Goal: Task Accomplishment & Management: Complete application form

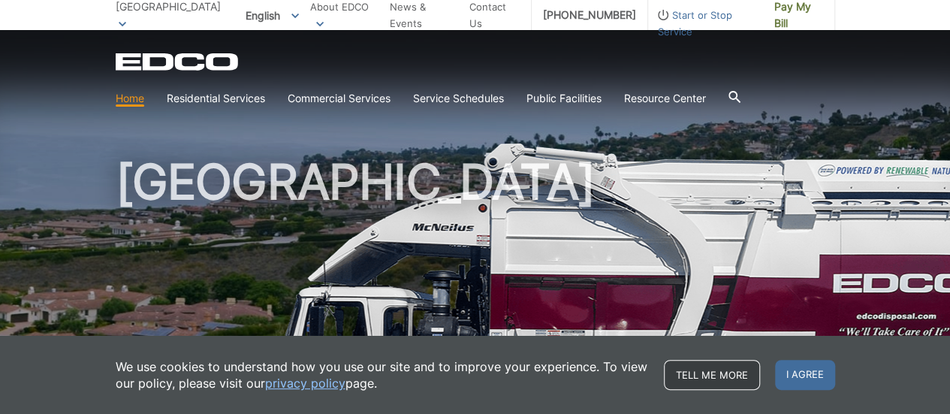
click at [706, 373] on link "Tell me more" at bounding box center [712, 375] width 96 height 30
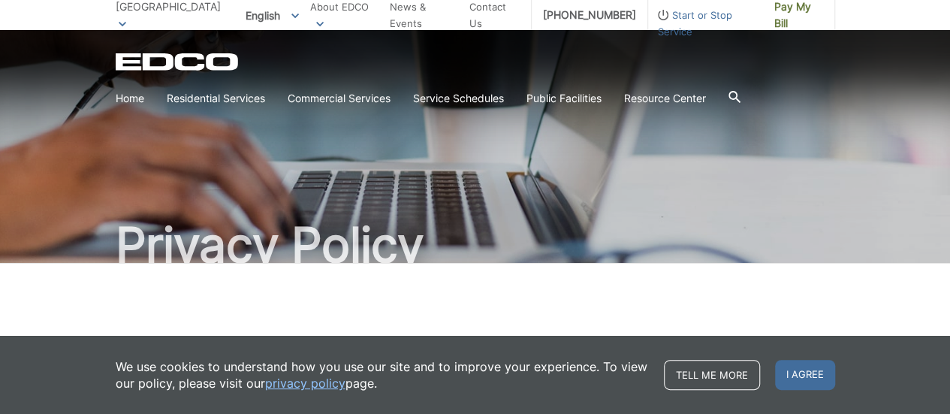
click at [323, 383] on link "privacy policy" at bounding box center [305, 383] width 80 height 17
click at [706, 375] on link "Tell me more" at bounding box center [712, 375] width 96 height 30
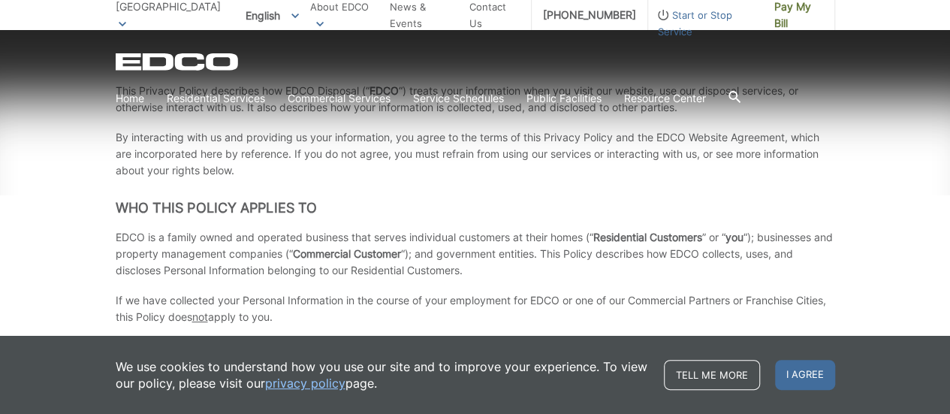
scroll to position [350, 0]
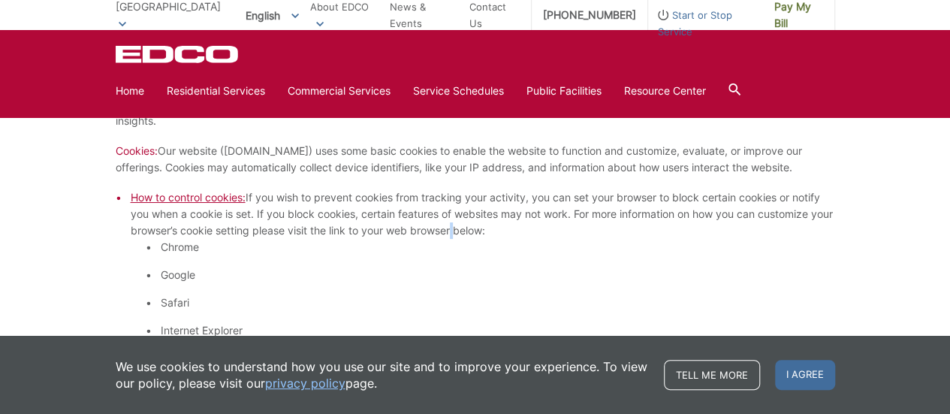
click at [477, 232] on li "How to control cookies: If you wish to prevent cookies from tracking your activ…" at bounding box center [483, 303] width 705 height 229
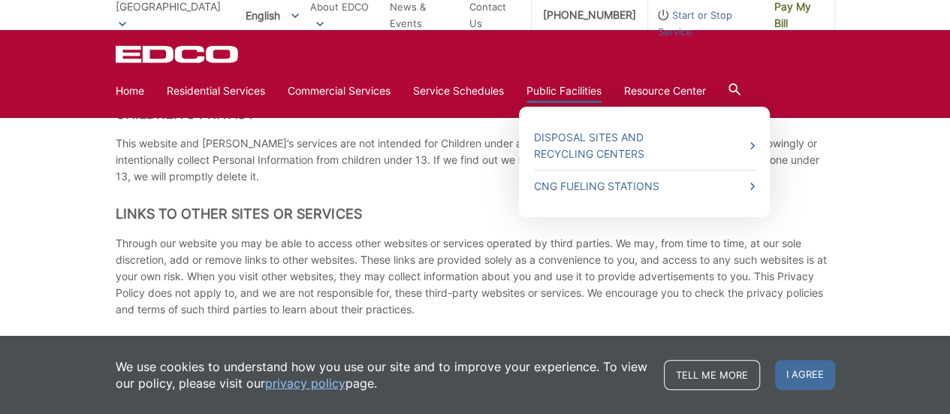
scroll to position [2986, 0]
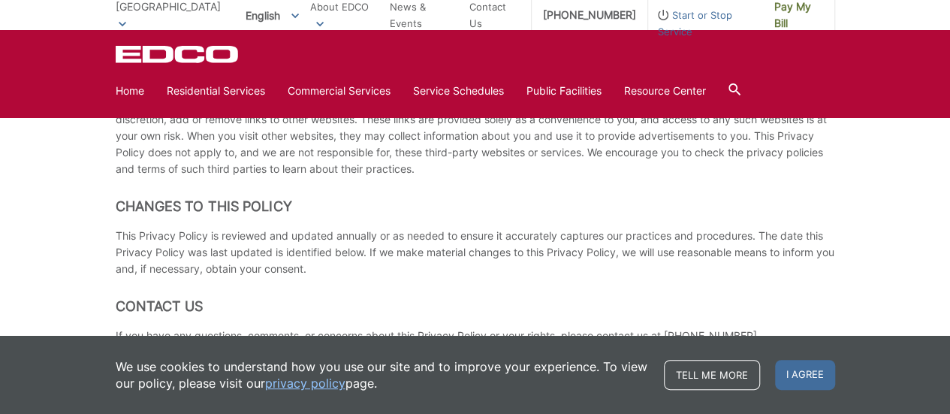
scroll to position [2986, 0]
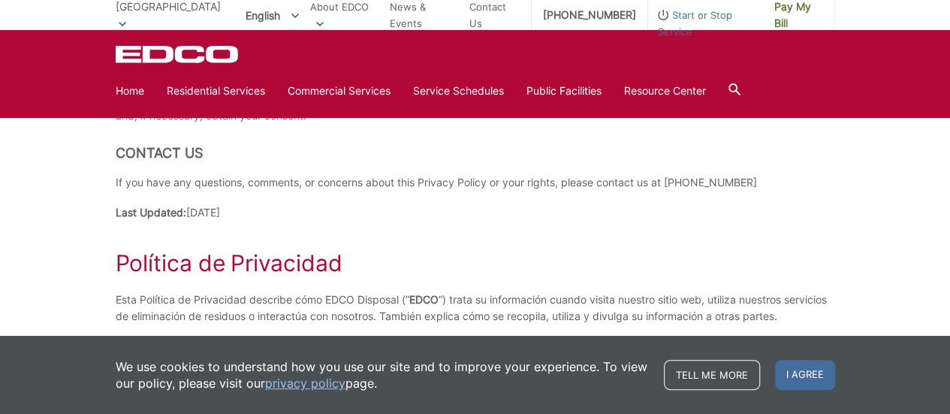
scroll to position [3136, 0]
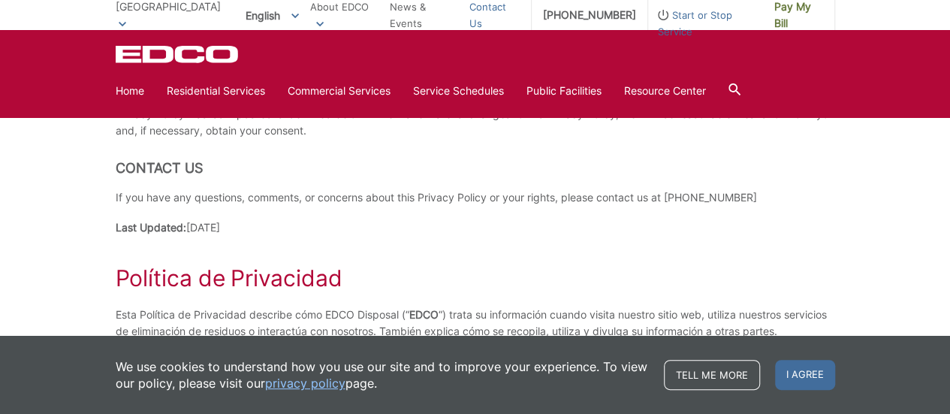
click at [490, 6] on link "Contact Us" at bounding box center [495, 14] width 50 height 33
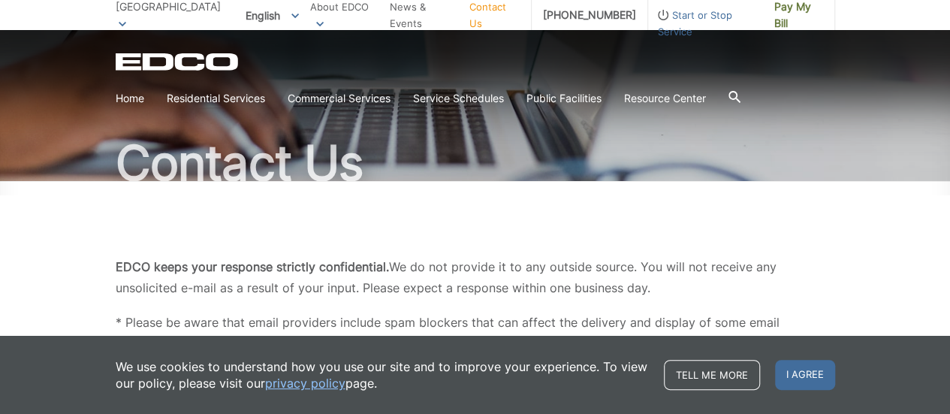
scroll to position [200, 0]
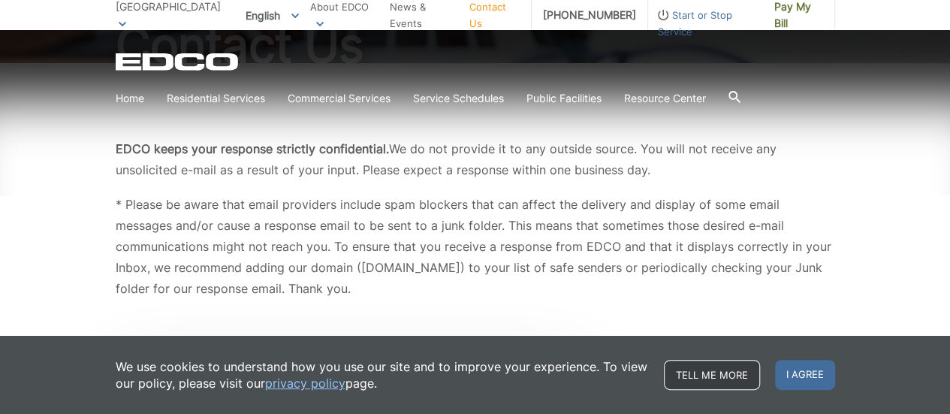
click at [709, 379] on link "Tell me more" at bounding box center [712, 375] width 96 height 30
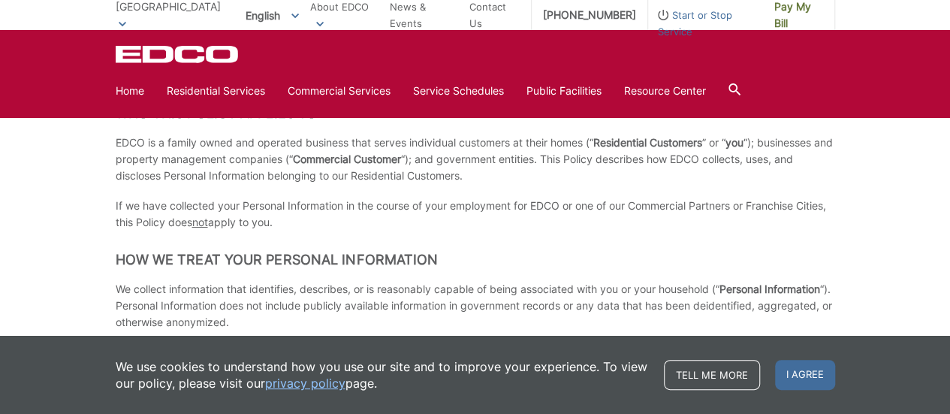
scroll to position [150, 0]
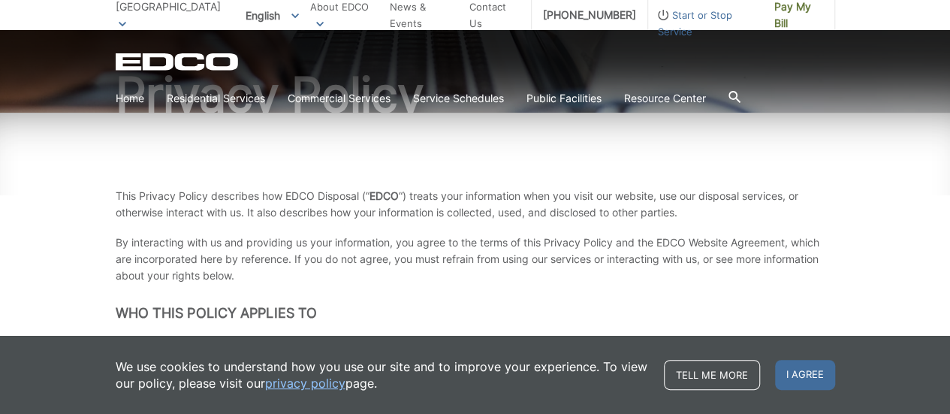
click at [441, 217] on p "This Privacy Policy describes how EDCO Disposal (“ EDCO “) treats your informat…" at bounding box center [476, 204] width 720 height 33
click at [122, 101] on link "Home" at bounding box center [130, 98] width 29 height 17
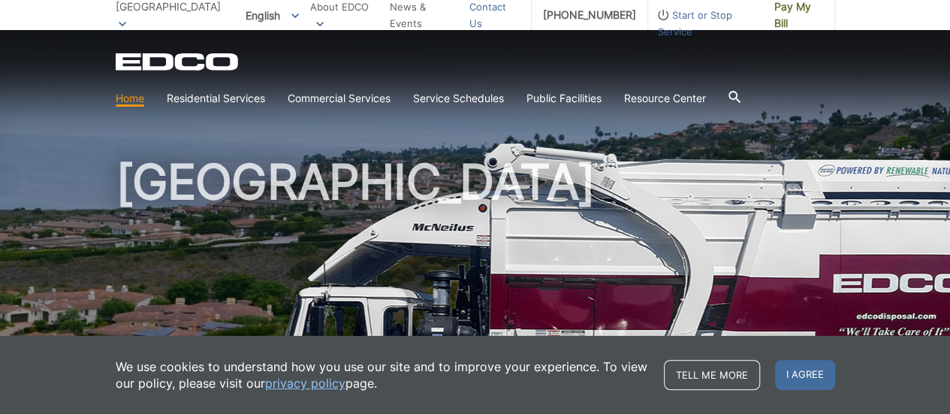
click at [483, 14] on link "Contact Us" at bounding box center [495, 14] width 50 height 33
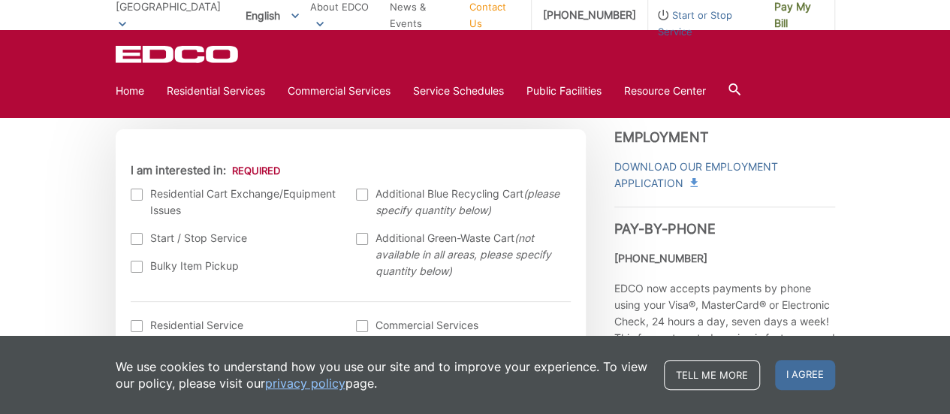
scroll to position [451, 0]
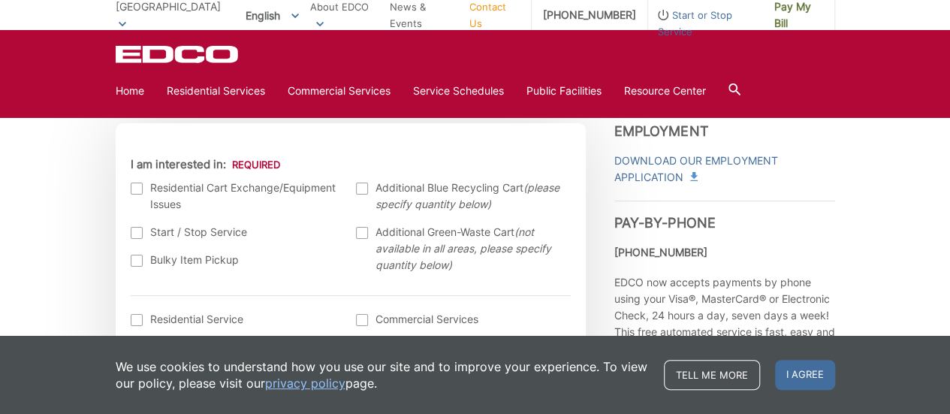
click at [138, 264] on div at bounding box center [137, 261] width 12 height 12
click at [0, 0] on input "Bulky Item Pickup" at bounding box center [0, 0] width 0 height 0
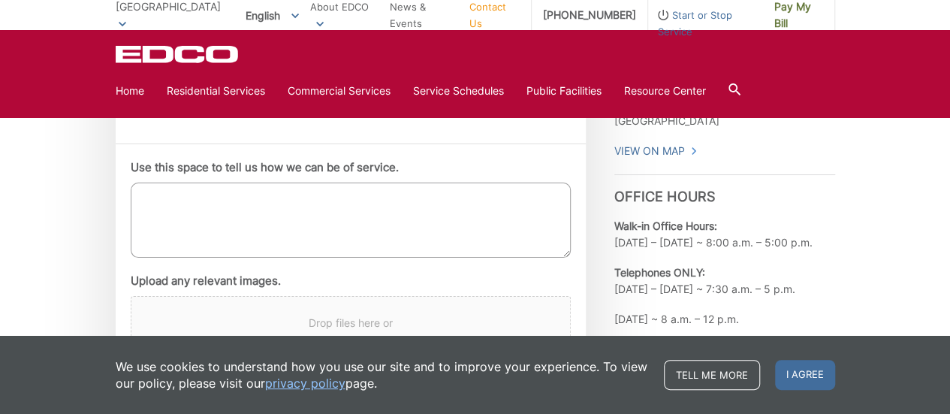
scroll to position [851, 0]
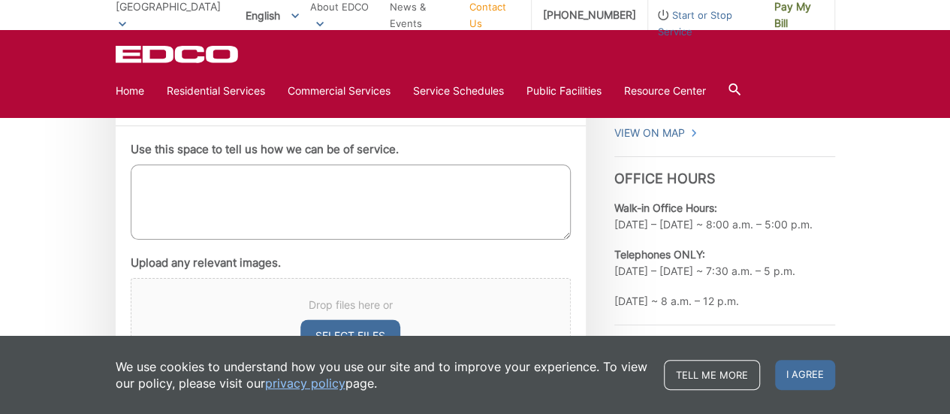
click at [507, 174] on textarea "Use this space to tell us how we can be of service." at bounding box center [351, 202] width 440 height 75
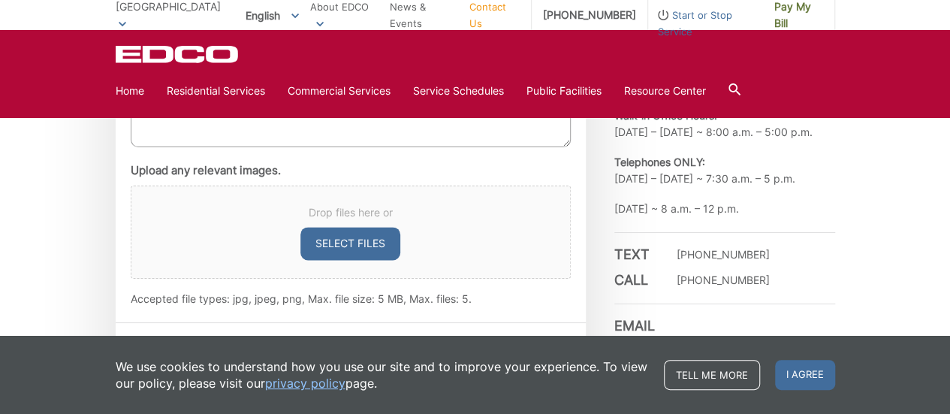
scroll to position [951, 0]
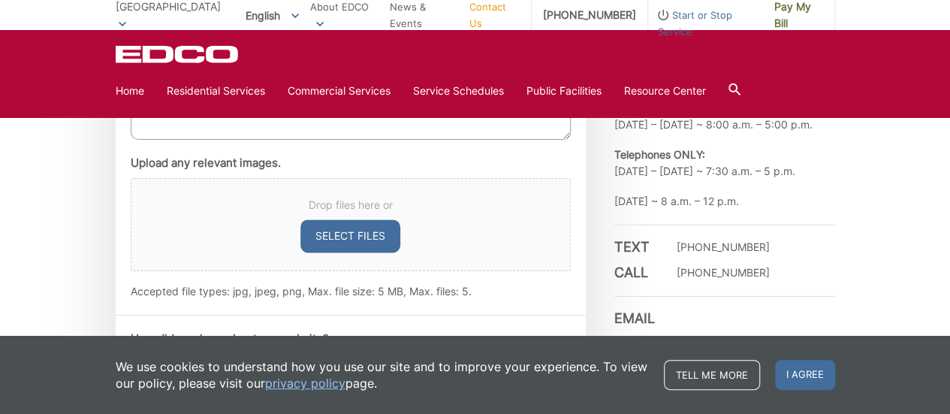
type textarea "I would like to schedule a "Bulky Item" pickup for my old chair."
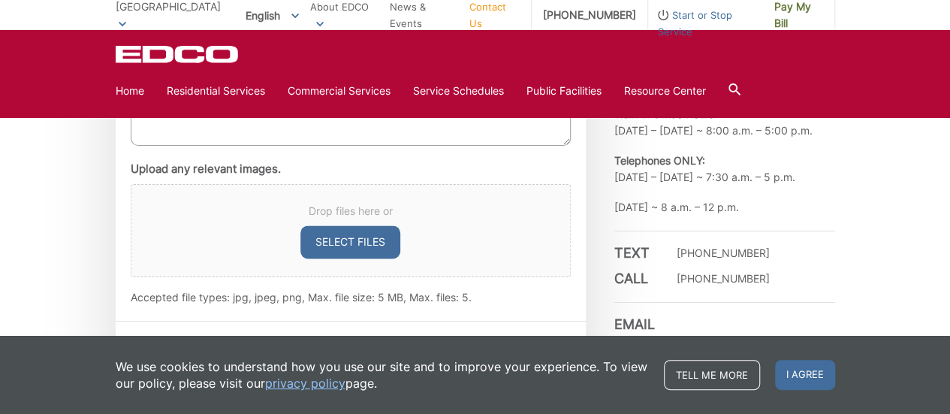
scroll to position [902, 0]
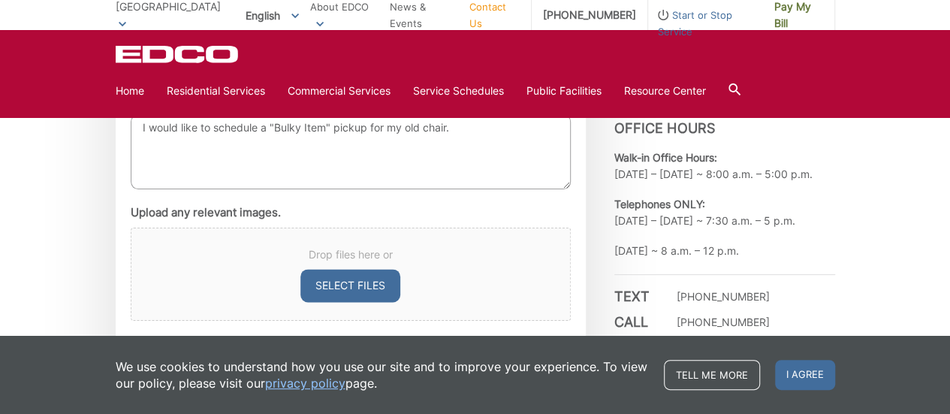
click at [204, 171] on textarea "I would like to schedule a "Bulky Item" pickup for my old chair." at bounding box center [351, 151] width 440 height 75
click at [358, 287] on button "Select files" at bounding box center [351, 285] width 100 height 33
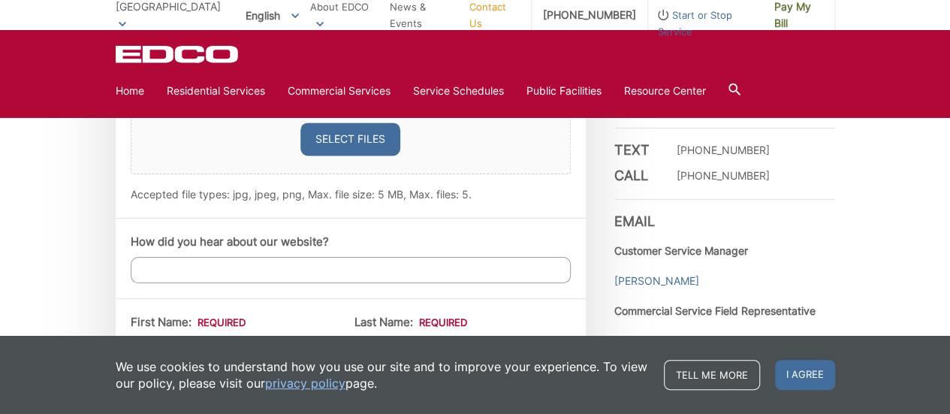
scroll to position [1052, 0]
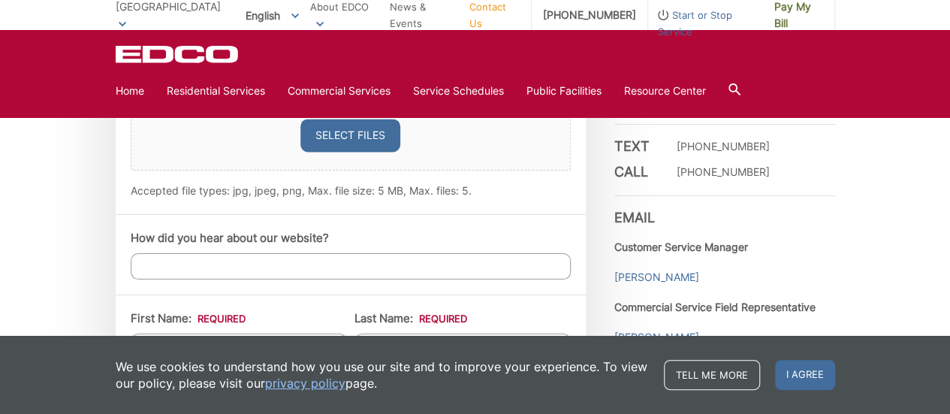
click at [382, 268] on input "How did you hear about our website?" at bounding box center [351, 266] width 440 height 26
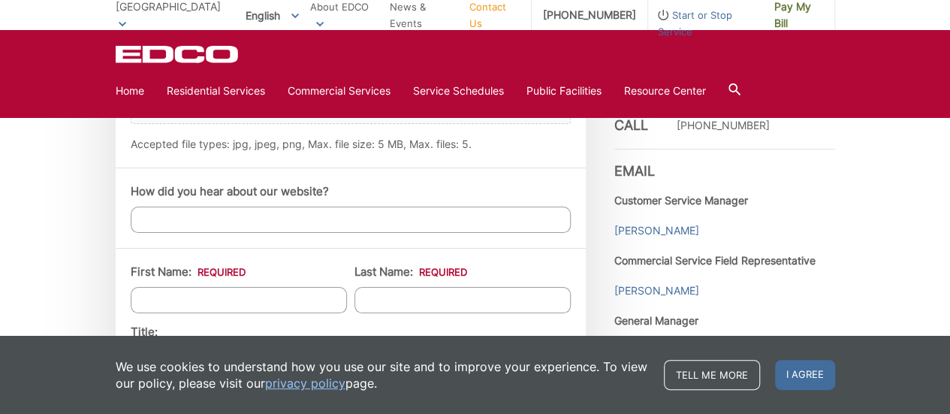
scroll to position [1152, 0]
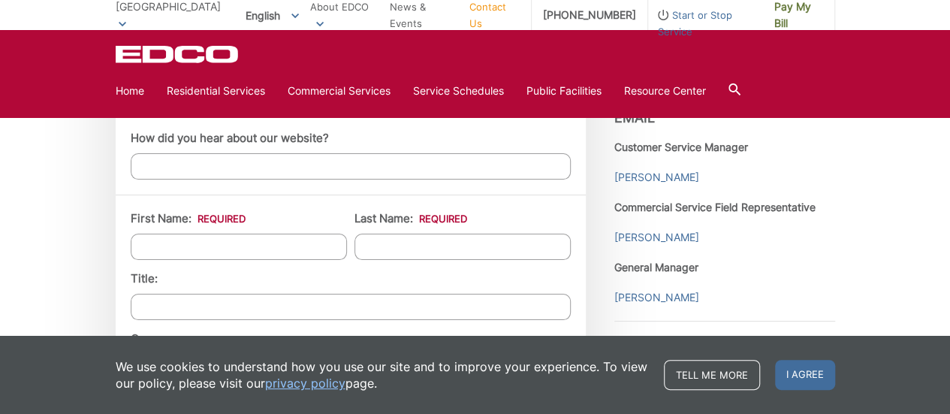
click at [321, 247] on input "First Name: *" at bounding box center [239, 247] width 216 height 26
type input "Thayer"
type input "Chew"
type input "29.16"
type input "30413 Via Victoria"
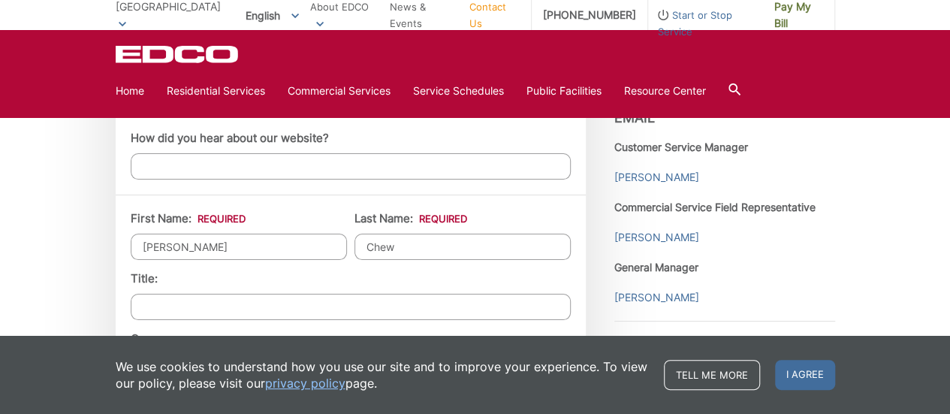
type input "[GEOGRAPHIC_DATA]"
type input "90275"
type input "3107498814"
type input "thayer_c@hotmail.com"
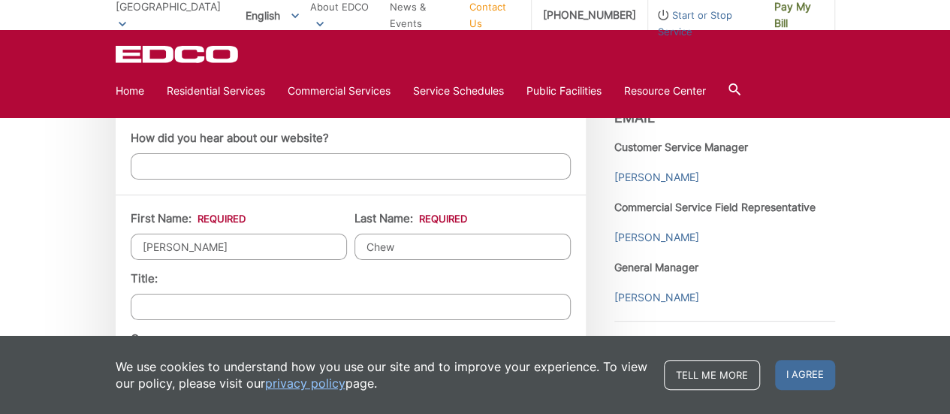
type input "(310) 749-8814"
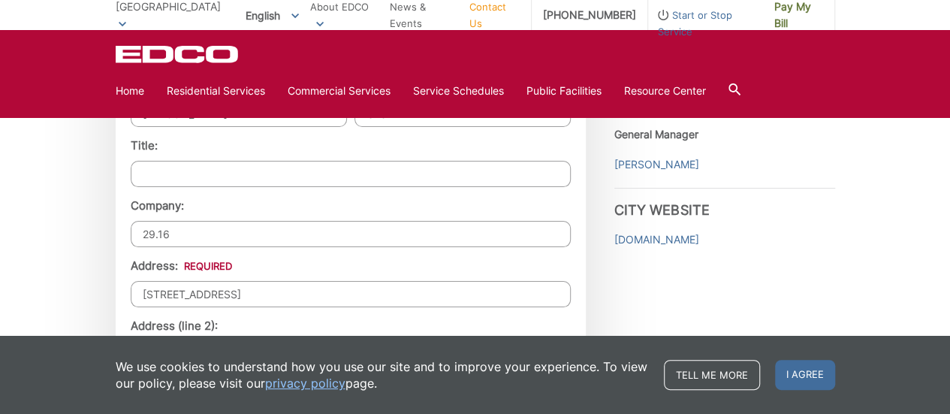
scroll to position [1302, 0]
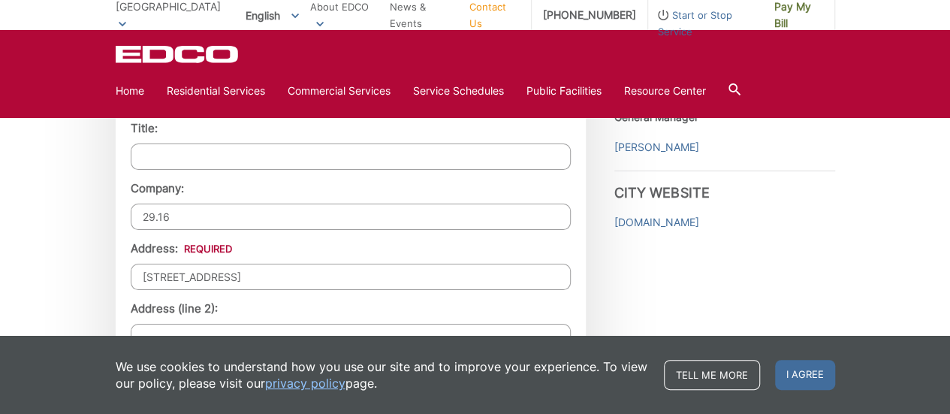
drag, startPoint x: 328, startPoint y: 206, endPoint x: 32, endPoint y: 223, distance: 296.5
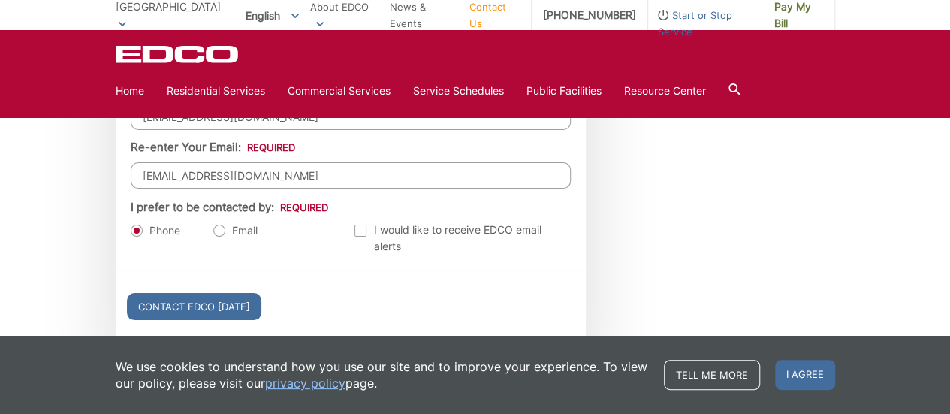
scroll to position [1703, 0]
click at [221, 223] on label "Email" at bounding box center [235, 230] width 44 height 15
radio input "true"
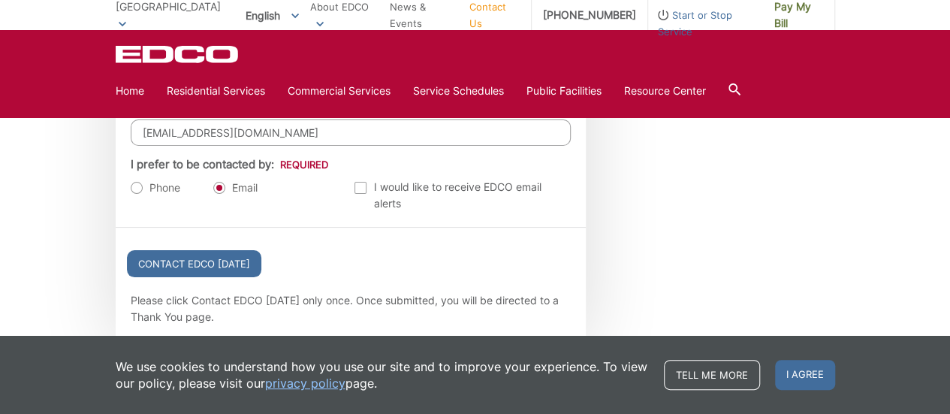
scroll to position [1803, 0]
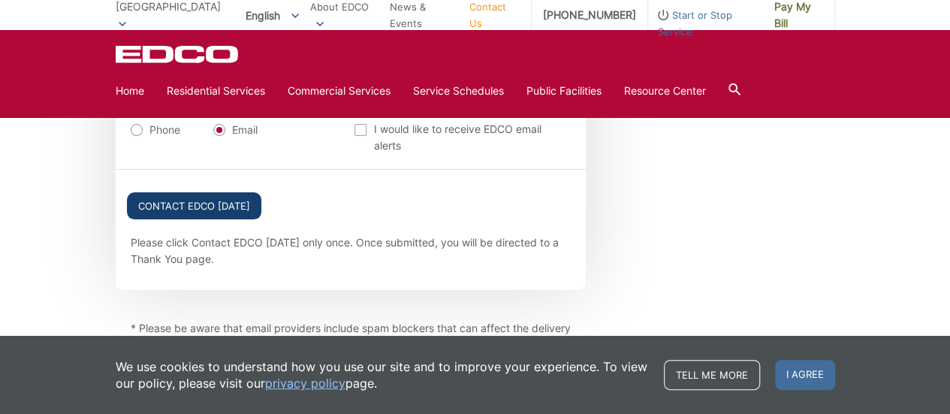
click at [228, 198] on input "Contact EDCO Today" at bounding box center [194, 205] width 134 height 27
